Goal: Information Seeking & Learning: Learn about a topic

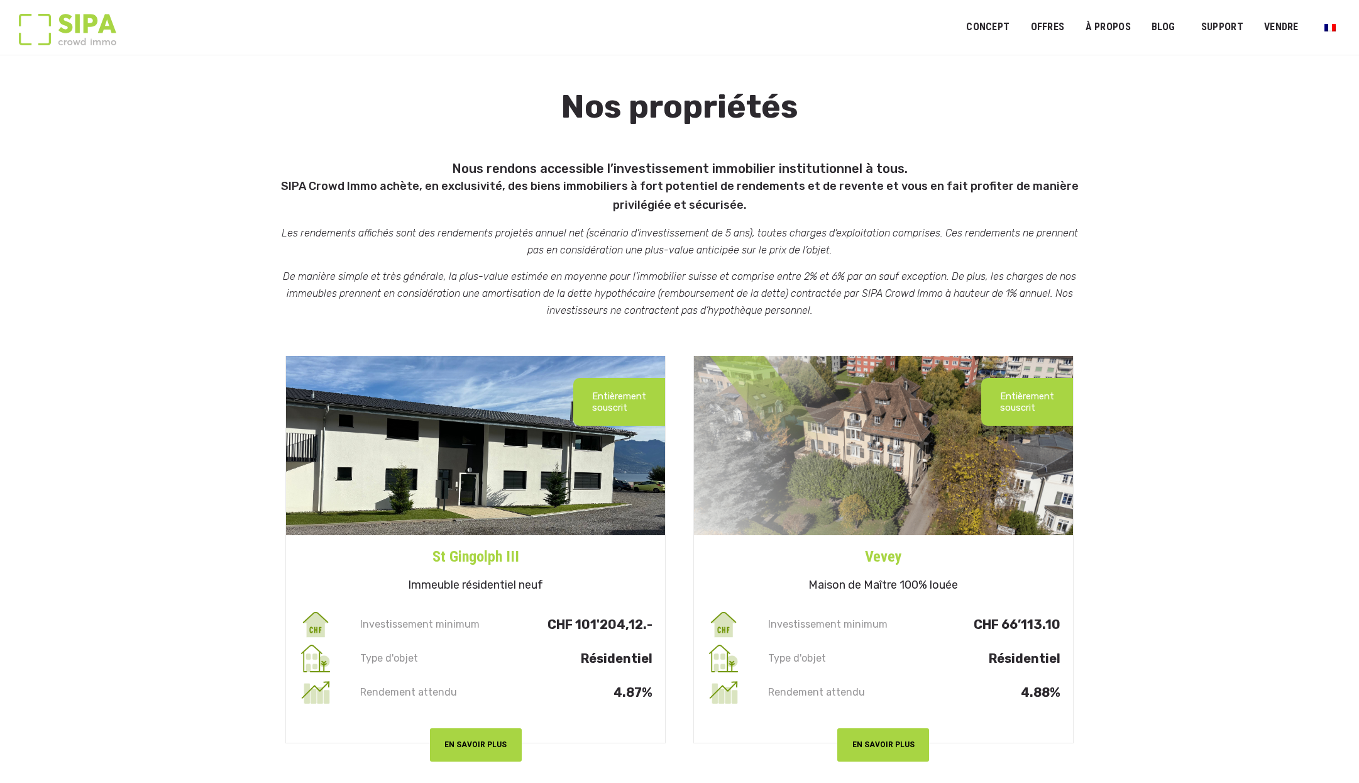
click at [909, 419] on img at bounding box center [883, 445] width 379 height 179
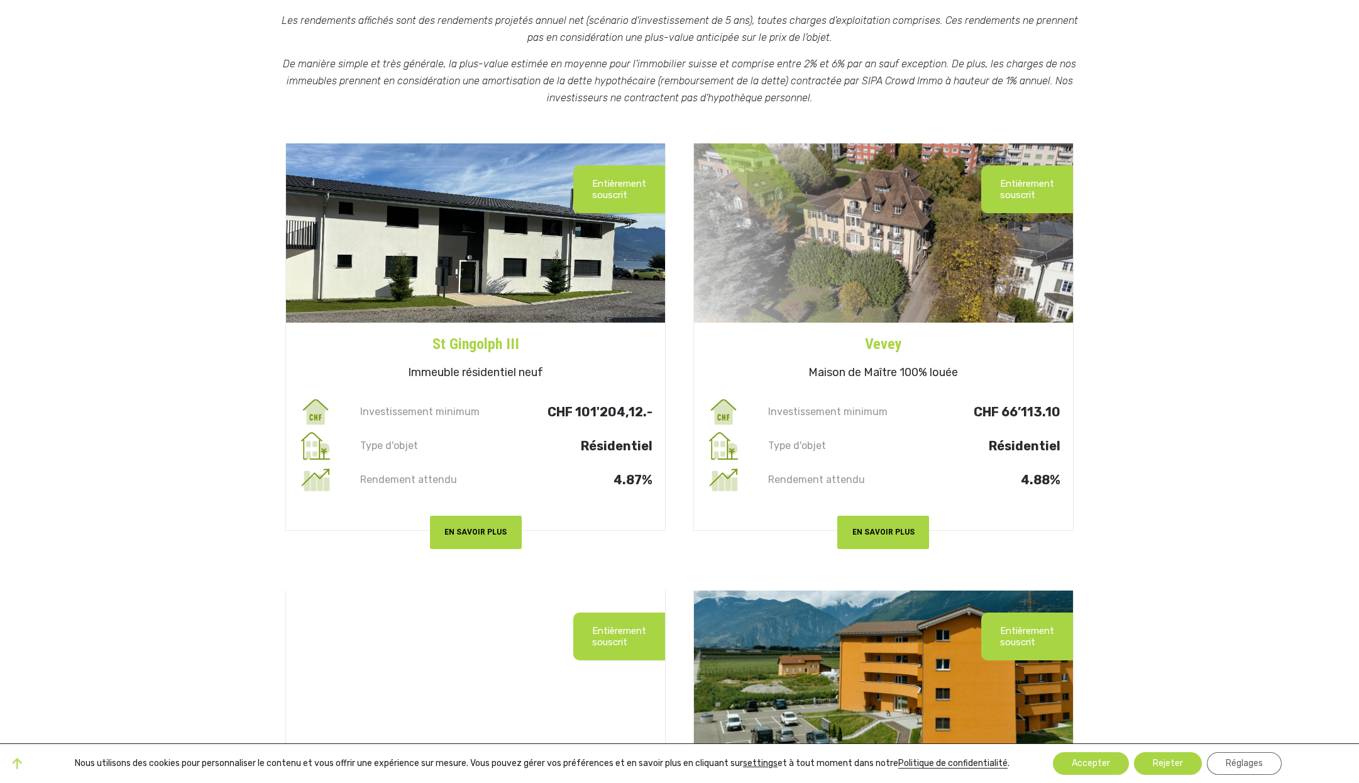
scroll to position [212, 0]
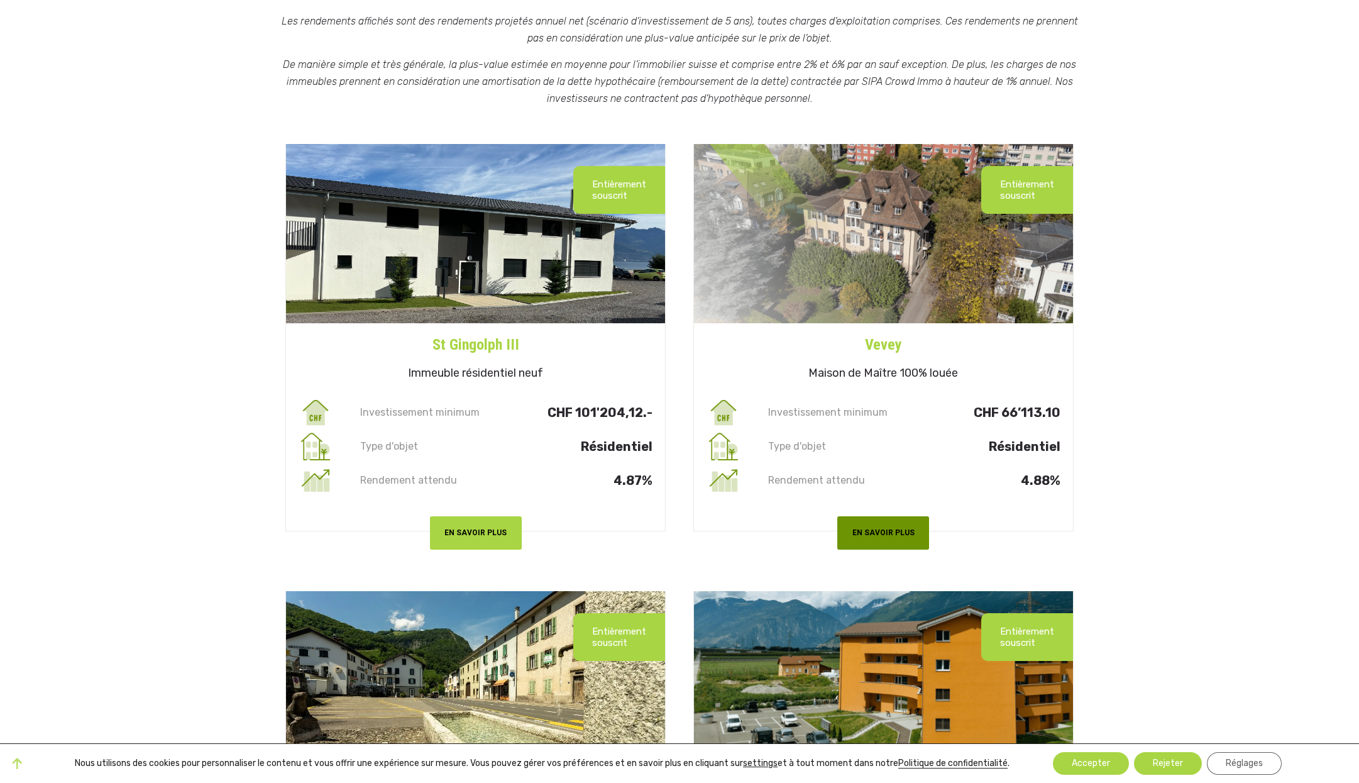
click at [889, 528] on button "EN SAVOIR PLUS" at bounding box center [883, 532] width 92 height 33
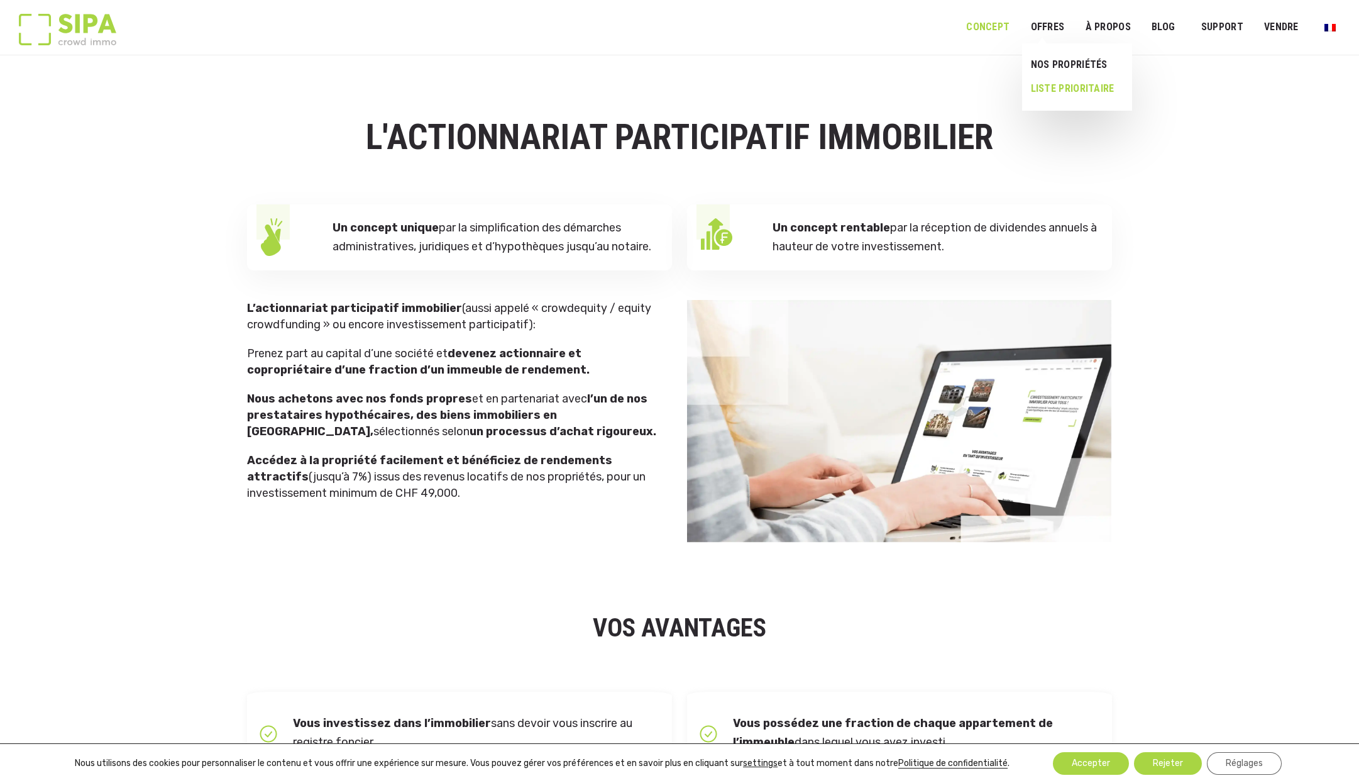
click at [1074, 88] on link "LISTE PRIORITAIRE" at bounding box center [1072, 89] width 100 height 24
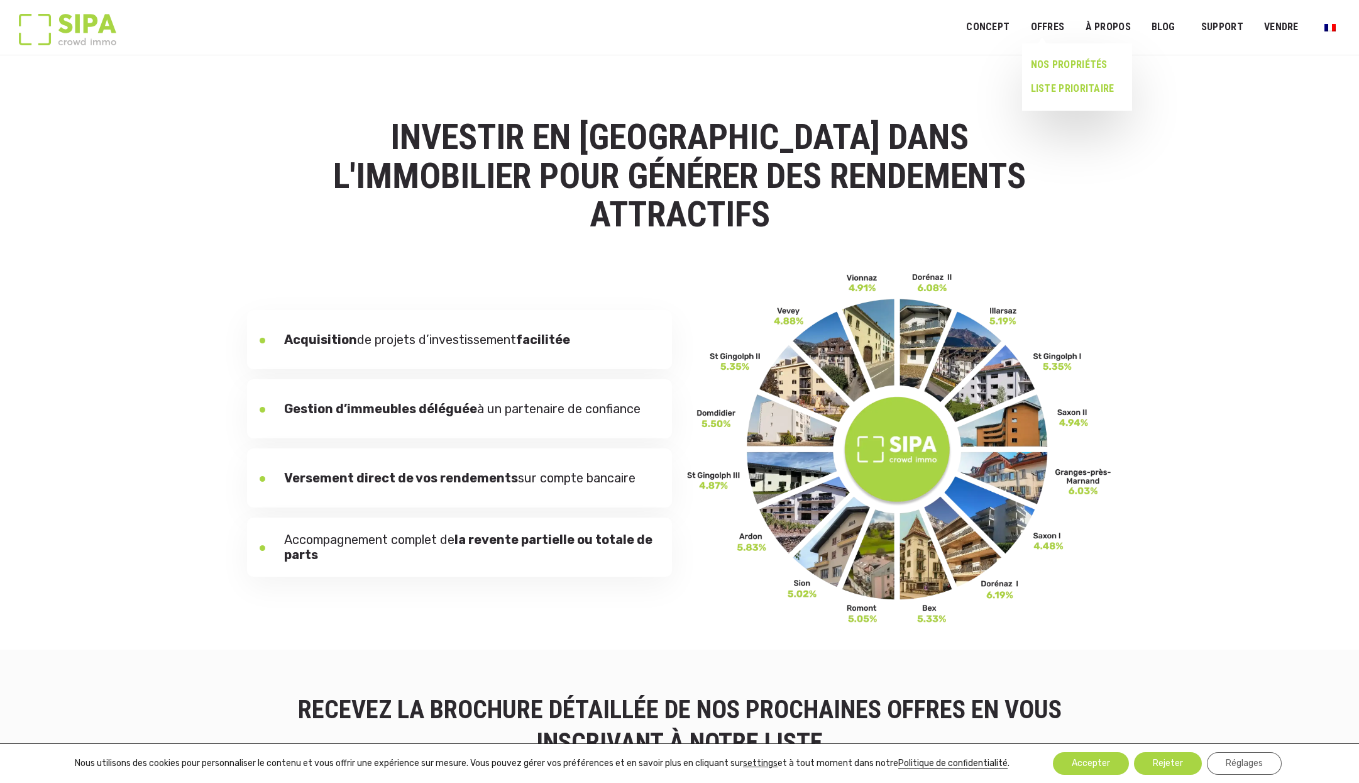
click at [1076, 64] on link "NOS PROPRIÉTÉS" at bounding box center [1072, 65] width 100 height 24
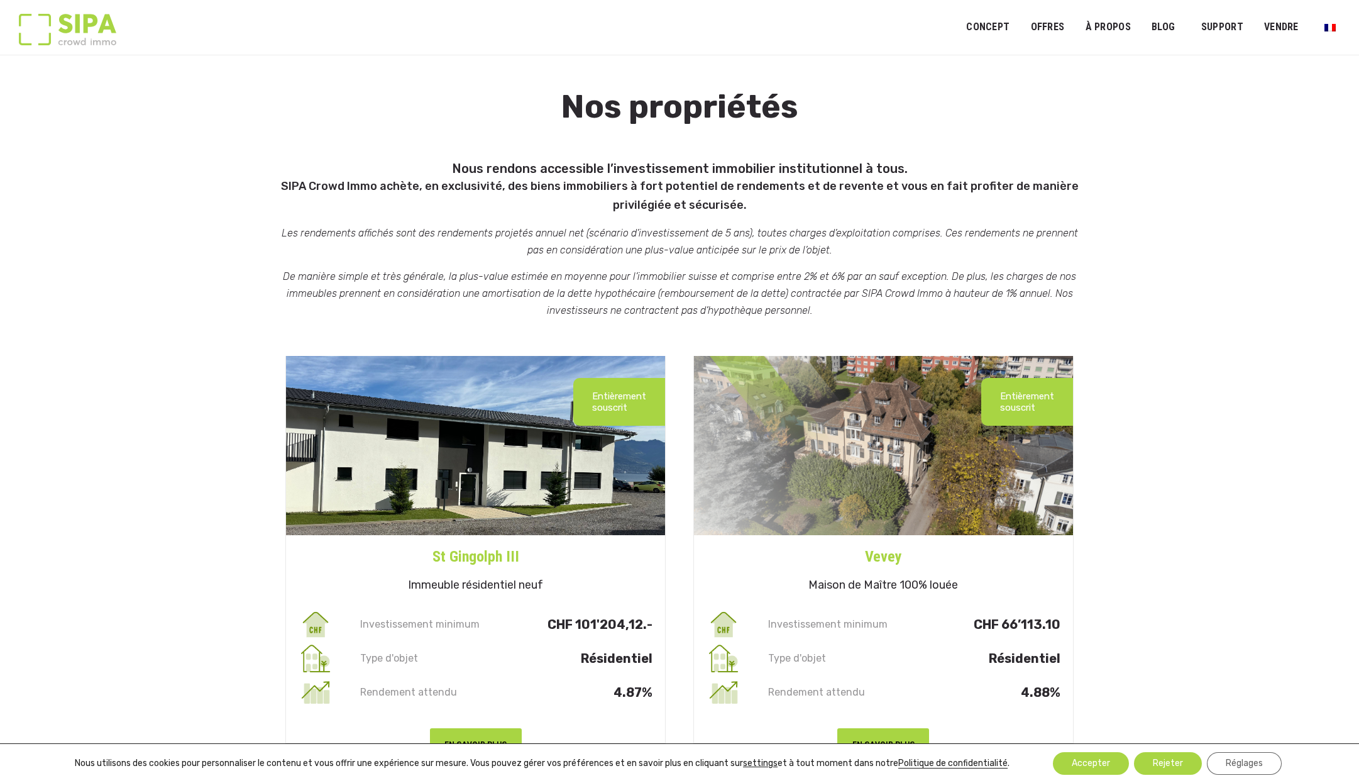
click at [901, 394] on img at bounding box center [883, 445] width 379 height 179
click at [1003, 391] on p "Entièrement souscrit" at bounding box center [1027, 401] width 54 height 23
click at [884, 551] on h4 "Vevey" at bounding box center [883, 551] width 379 height 33
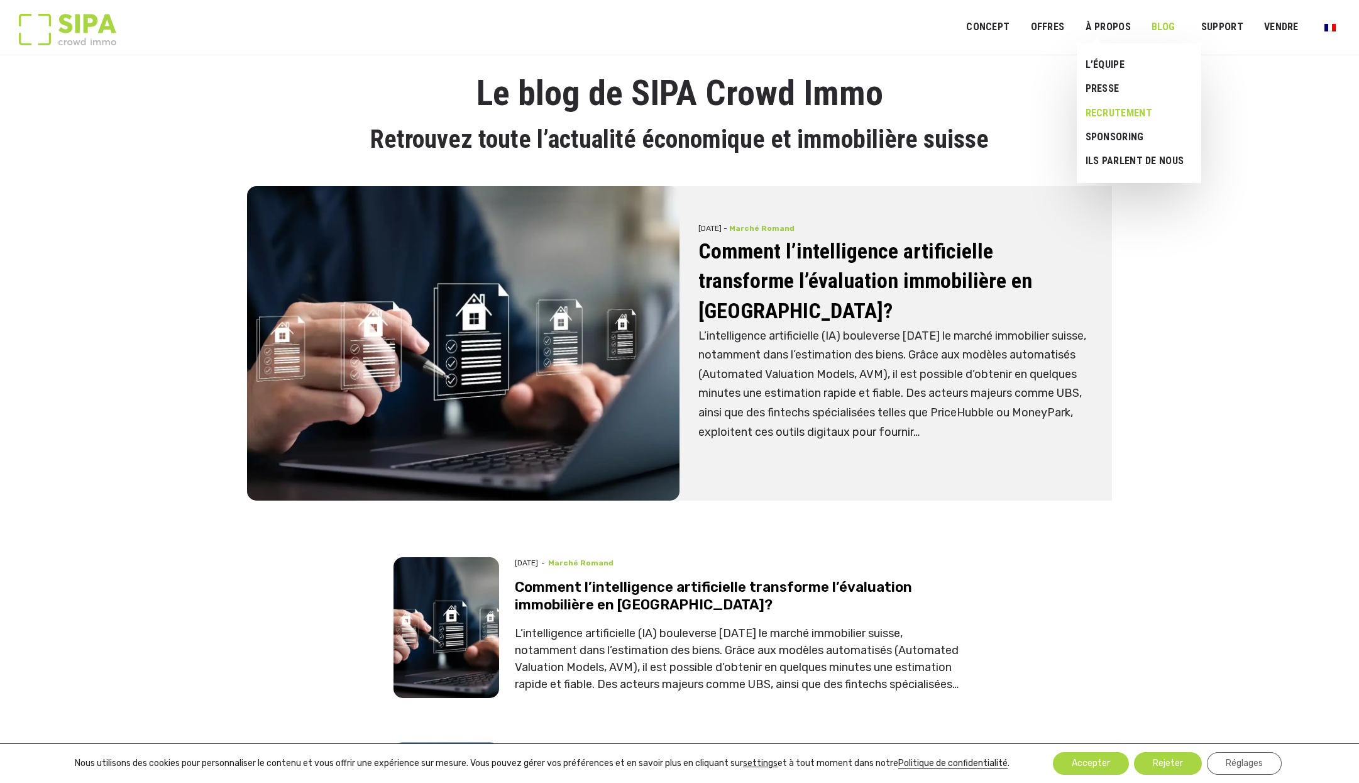
click at [1146, 116] on link "RECRUTEMENT" at bounding box center [1134, 113] width 115 height 24
